Goal: Navigation & Orientation: Find specific page/section

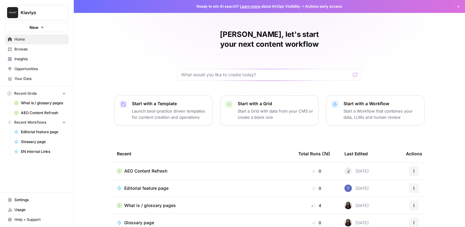
click at [27, 69] on span "Opportunities" at bounding box center [39, 69] width 51 height 6
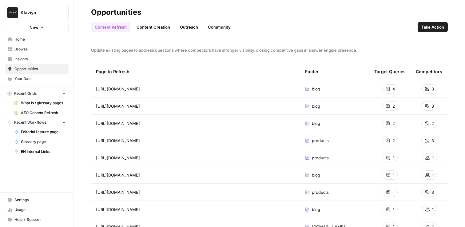
click at [30, 52] on link "Browse" at bounding box center [37, 49] width 64 height 10
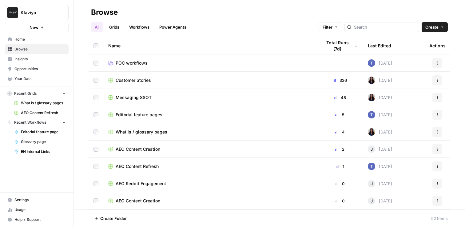
click at [26, 59] on span "Insights" at bounding box center [39, 59] width 51 height 6
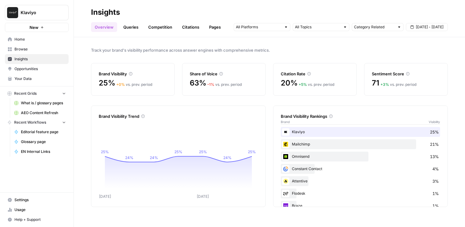
click at [26, 37] on span "Home" at bounding box center [39, 40] width 51 height 6
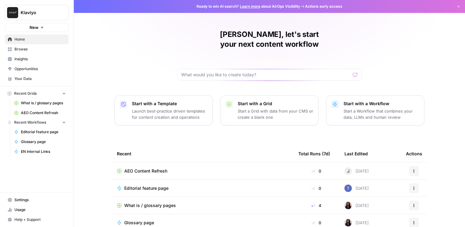
scroll to position [32, 0]
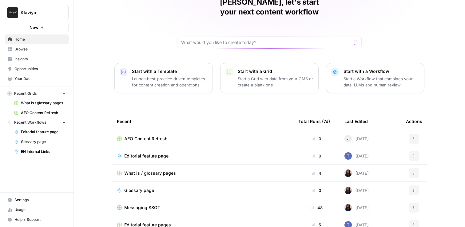
click at [17, 213] on link "Usage" at bounding box center [37, 210] width 64 height 10
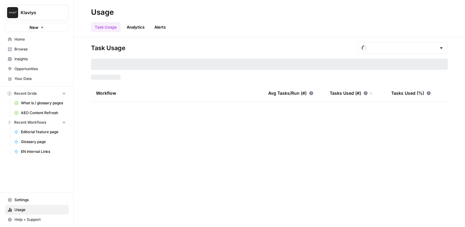
type input "September Tasks"
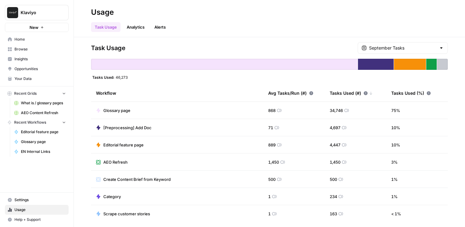
click at [42, 17] on button "Klaviyo" at bounding box center [37, 12] width 64 height 15
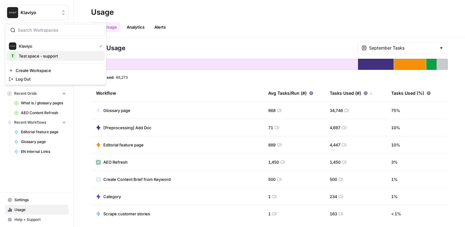
click at [44, 57] on span "Test space - support" at bounding box center [59, 56] width 81 height 6
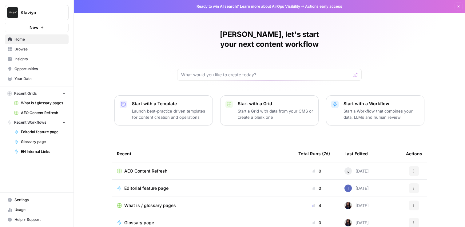
click at [26, 73] on link "Opportunities" at bounding box center [37, 69] width 64 height 10
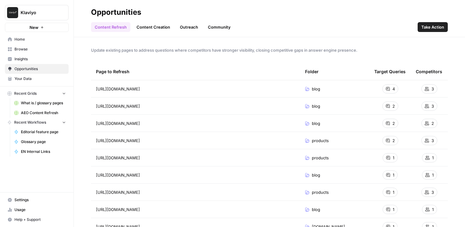
click at [143, 27] on link "Content Creation" at bounding box center [153, 27] width 41 height 10
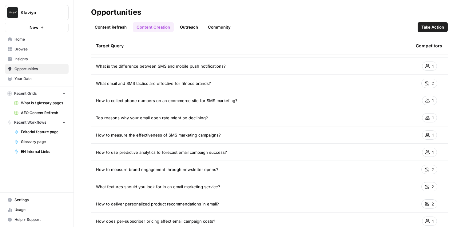
scroll to position [886, 0]
